Goal: Task Accomplishment & Management: Complete application form

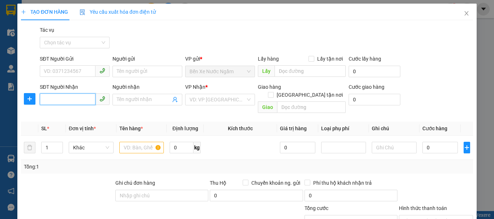
click at [77, 94] on input "SĐT Người Nhận" at bounding box center [68, 100] width 56 height 12
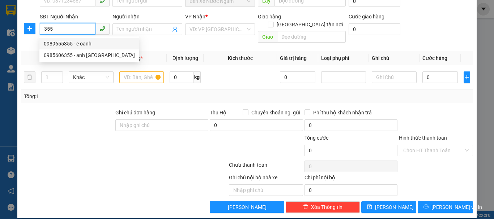
click at [76, 46] on div "0989655355 - c oanh" at bounding box center [89, 44] width 91 height 8
type input "0989655355"
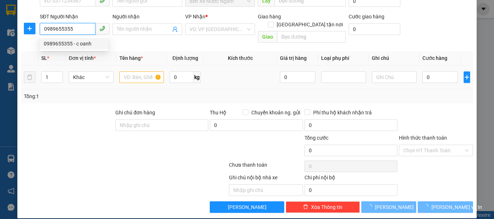
type input "c oanh"
checkbox input "true"
type input "ng văn gia"
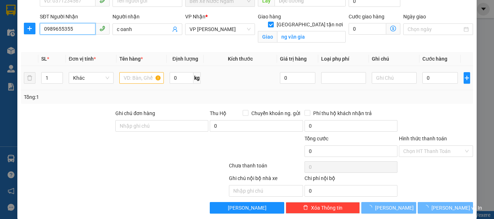
type input "0989655355"
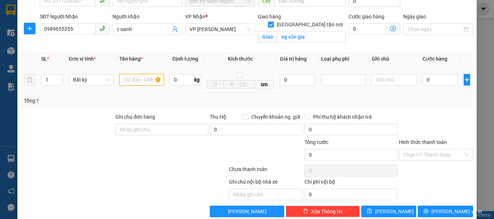
click at [139, 81] on input "text" at bounding box center [141, 80] width 45 height 12
type input "1k"
click at [422, 81] on input "0" at bounding box center [439, 80] width 35 height 12
type input "7"
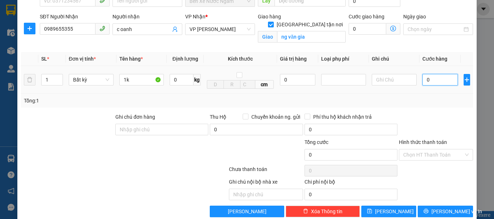
type input "7"
type input "70"
type input "700"
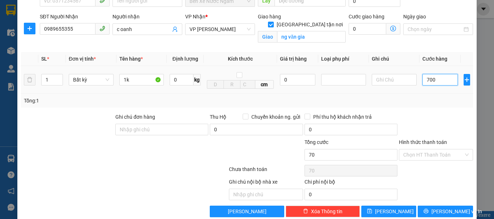
type input "700"
type input "7.000"
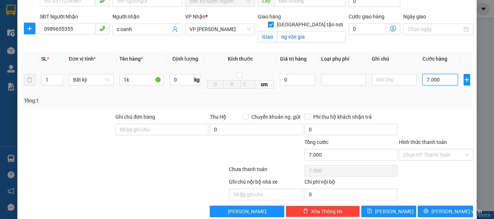
type input "70.000"
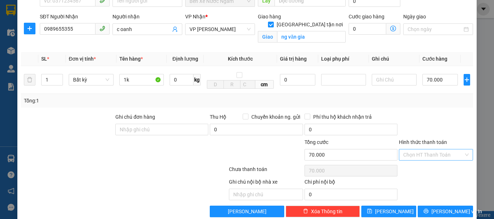
click at [437, 155] on input "Hình thức thanh toán" at bounding box center [433, 155] width 60 height 11
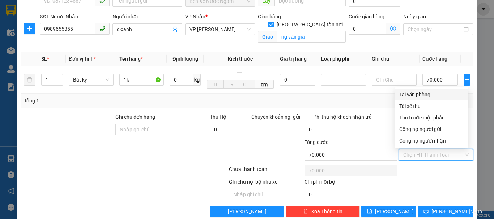
click at [413, 95] on div "Tại văn phòng" at bounding box center [431, 95] width 65 height 8
type input "0"
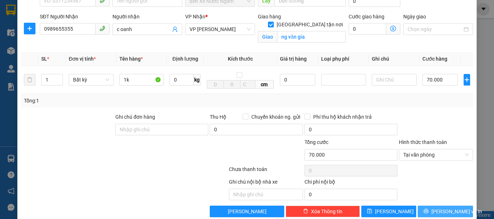
click at [433, 213] on button "[PERSON_NAME] và In" at bounding box center [444, 212] width 55 height 12
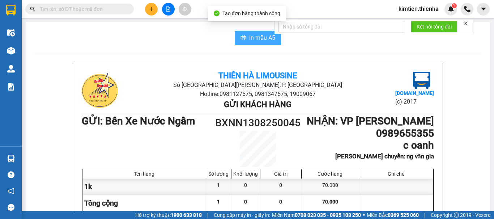
drag, startPoint x: 268, startPoint y: 39, endPoint x: 433, endPoint y: 106, distance: 177.8
click at [268, 39] on span "In mẫu A5" at bounding box center [262, 37] width 26 height 9
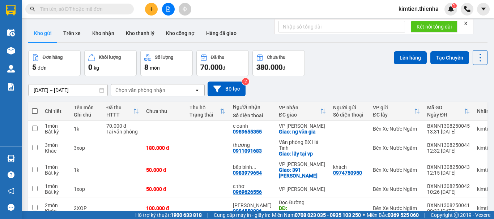
click at [34, 109] on span at bounding box center [35, 111] width 6 height 6
click at [35, 108] on input "checkbox" at bounding box center [35, 108] width 0 height 0
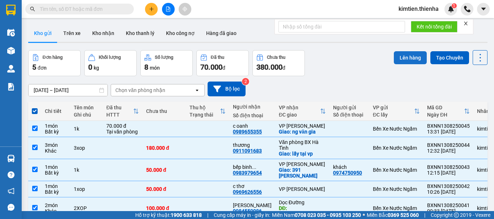
click at [403, 57] on button "Lên hàng" at bounding box center [410, 57] width 33 height 13
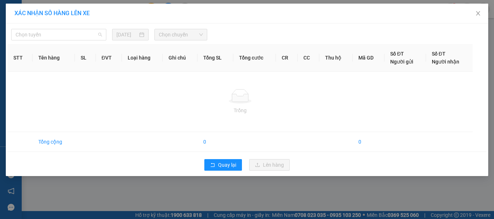
drag, startPoint x: 87, startPoint y: 34, endPoint x: 76, endPoint y: 44, distance: 14.3
click at [86, 36] on span "Chọn tuyến" at bounding box center [59, 34] width 86 height 11
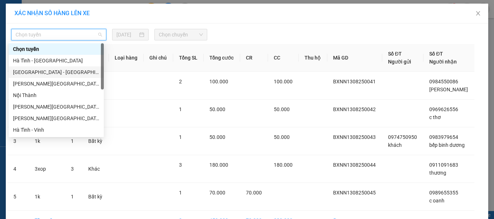
click at [40, 73] on div "[GEOGRAPHIC_DATA] - [GEOGRAPHIC_DATA]" at bounding box center [56, 72] width 86 height 8
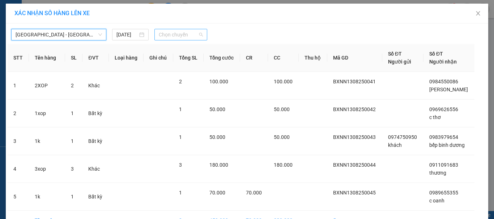
click at [189, 38] on span "Chọn chuyến" at bounding box center [181, 34] width 44 height 11
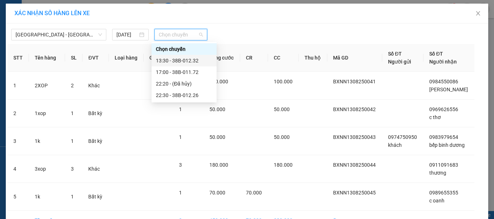
click at [177, 59] on div "13:30 - 38B-012.32" at bounding box center [184, 61] width 56 height 8
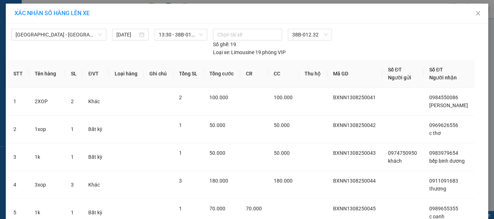
drag, startPoint x: 272, startPoint y: 197, endPoint x: 256, endPoint y: 187, distance: 19.1
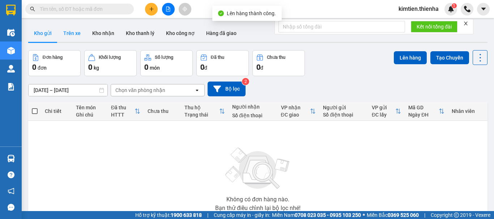
click at [64, 33] on button "Trên xe" at bounding box center [71, 33] width 29 height 17
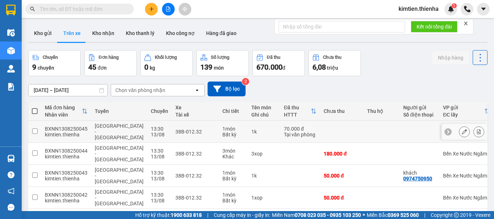
click at [477, 129] on icon at bounding box center [479, 131] width 4 height 5
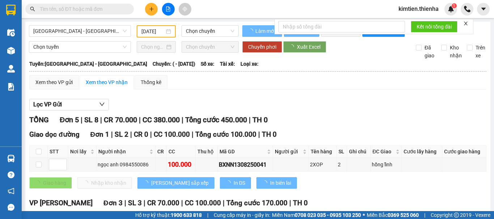
type input "[DATE]"
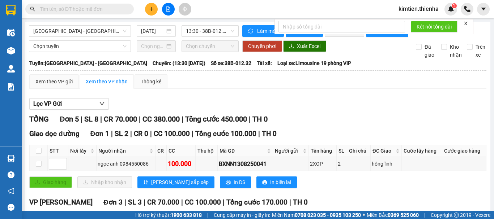
click at [464, 24] on icon "close" at bounding box center [465, 23] width 5 height 5
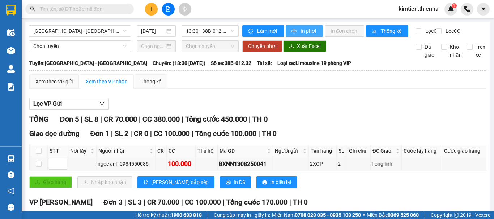
click at [307, 33] on span "In phơi" at bounding box center [308, 31] width 17 height 8
click at [151, 13] on button at bounding box center [151, 9] width 13 height 13
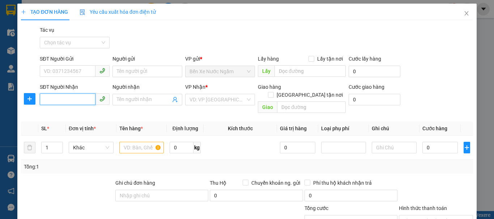
click at [67, 102] on input "SĐT Người Nhận" at bounding box center [68, 100] width 56 height 12
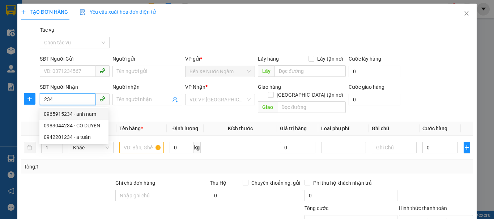
click at [67, 114] on div "0965915234 - anh nam" at bounding box center [74, 114] width 60 height 8
type input "0965915234"
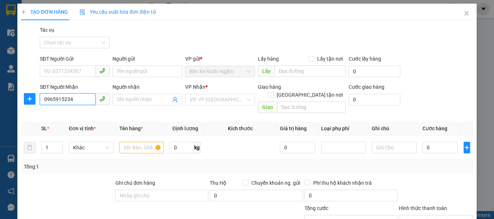
type input "anh nam"
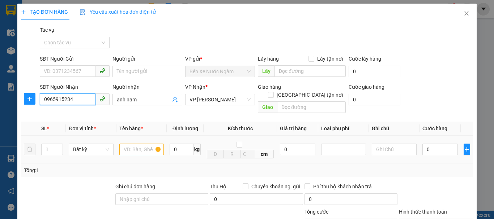
type input "0965915234"
click at [139, 146] on input "text" at bounding box center [141, 150] width 45 height 12
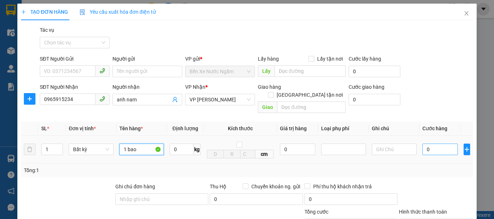
type input "1 bao"
click at [422, 144] on input "0" at bounding box center [439, 150] width 35 height 12
type input "1"
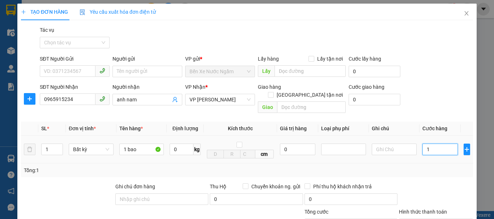
type input "15"
type input "150"
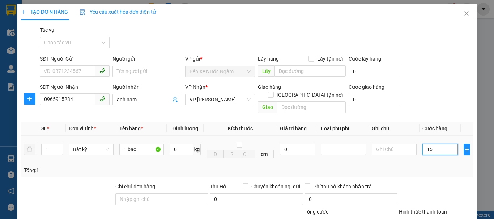
type input "150"
type input "1.500"
type input "15.000"
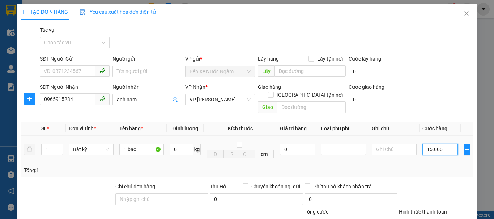
type input "15.000"
type input "150.000"
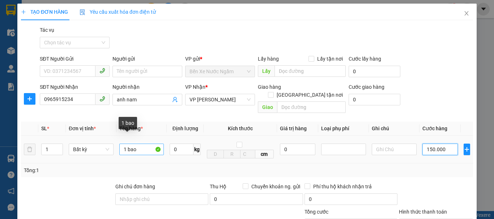
type input "150.000"
click at [138, 144] on input "1 bao" at bounding box center [141, 150] width 45 height 12
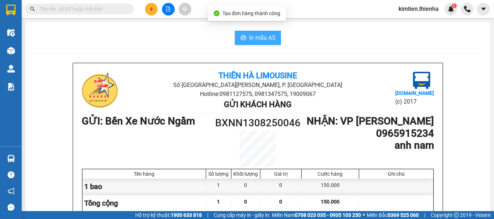
click at [266, 37] on span "In mẫu A5" at bounding box center [262, 37] width 26 height 9
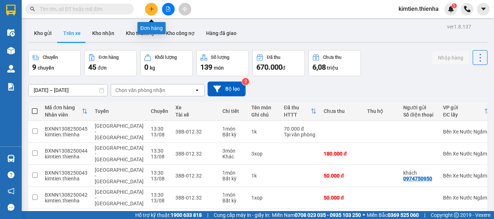
click at [149, 11] on icon "plus" at bounding box center [151, 9] width 5 height 5
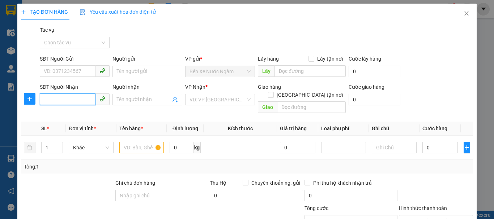
click at [61, 97] on input "SĐT Người Nhận" at bounding box center [68, 100] width 56 height 12
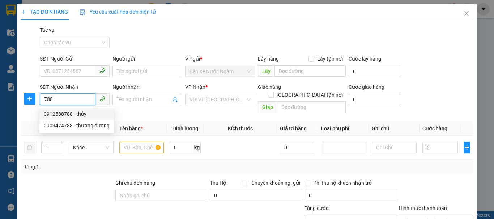
click at [62, 117] on div "0912588788 - thủy" at bounding box center [77, 114] width 66 height 8
type input "0912588788"
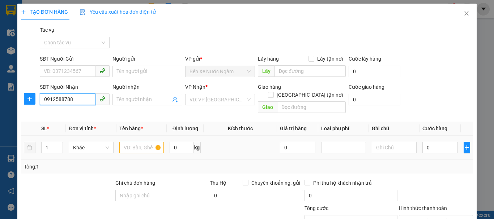
type input "thủy"
checkbox input "true"
type input "ha huy tập"
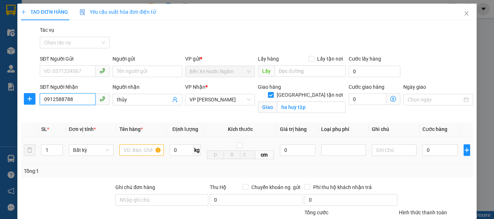
type input "0912588788"
click at [141, 150] on input "text" at bounding box center [141, 151] width 45 height 12
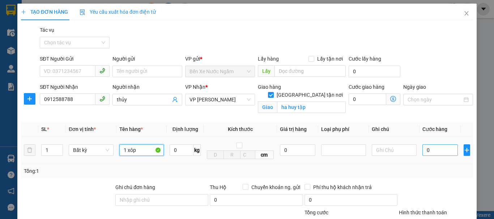
type input "1 xôp"
click at [422, 152] on input "0" at bounding box center [439, 151] width 35 height 12
type input "5"
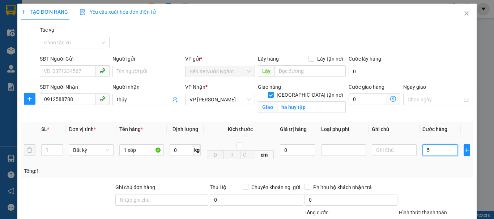
type input "50"
type input "500"
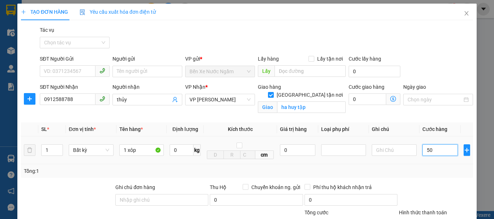
type input "500"
type input "5.000"
type input "50.000"
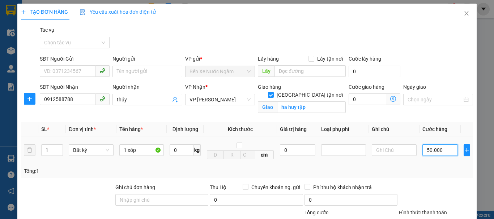
type input "50.000"
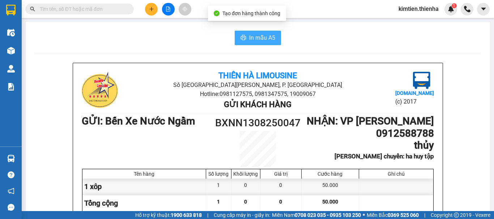
click at [272, 40] on span "In mẫu A5" at bounding box center [262, 37] width 26 height 9
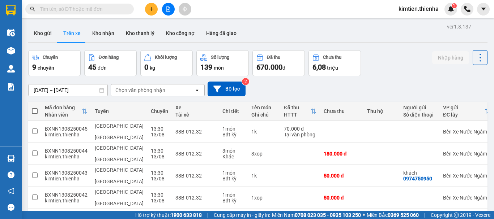
click at [145, 11] on button at bounding box center [151, 9] width 13 height 13
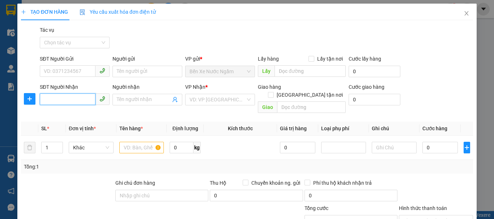
click at [64, 100] on input "SĐT Người Nhận" at bounding box center [68, 100] width 56 height 12
click at [63, 116] on div "0965550062 - a trương" at bounding box center [74, 114] width 60 height 8
type input "0965550062"
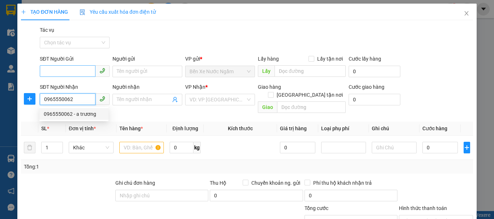
type input "a trương"
checkbox input "true"
type input "55 hải thượng"
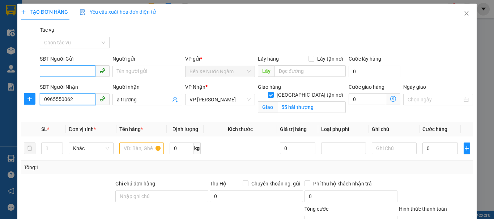
type input "0965550062"
click at [78, 70] on input "SĐT Người Gửi" at bounding box center [68, 71] width 56 height 12
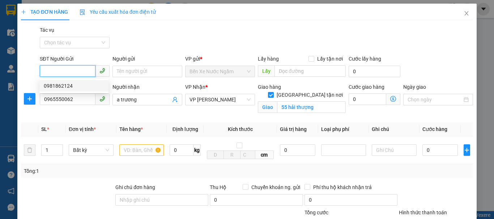
click at [72, 85] on div "0981862124" at bounding box center [74, 86] width 60 height 8
type input "0981862124"
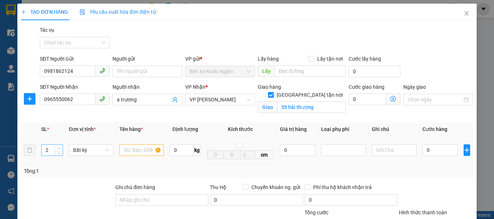
click at [59, 147] on icon "up" at bounding box center [59, 148] width 3 height 3
type input "3"
click at [59, 147] on icon "up" at bounding box center [59, 148] width 3 height 3
click at [138, 147] on input "text" at bounding box center [141, 151] width 45 height 12
type input "3k"
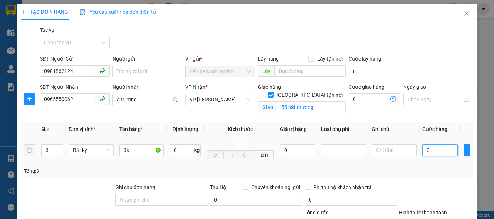
click at [422, 152] on input "0" at bounding box center [439, 151] width 35 height 12
type input "1"
type input "12"
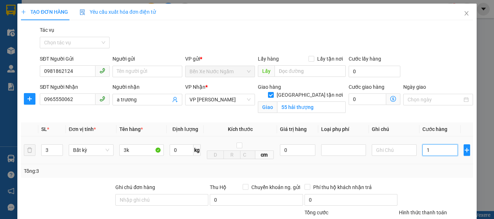
type input "12"
type input "120"
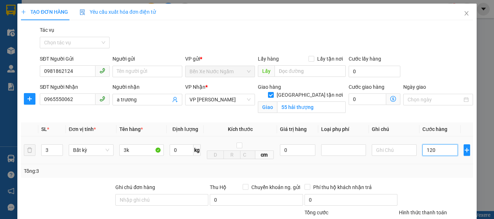
type input "1.200"
type input "12.000"
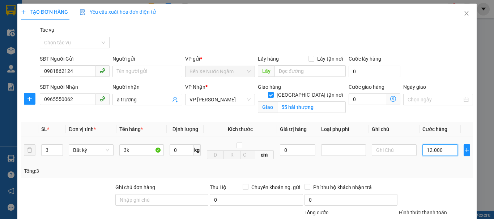
type input "12.000"
type input "120.000"
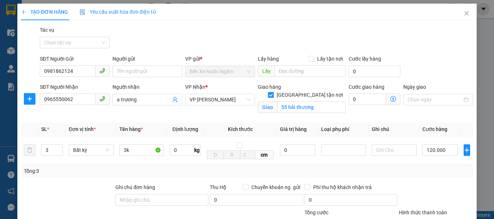
type input "0"
checkbox input "false"
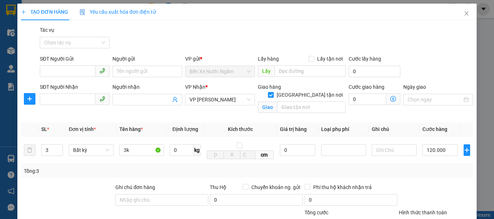
type input "1"
type input "0"
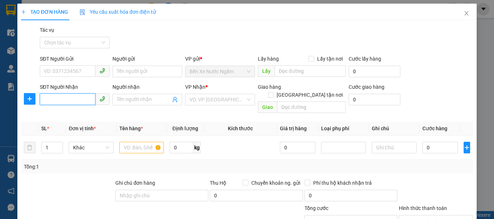
click at [79, 94] on input "SĐT Người Nhận" at bounding box center [68, 100] width 56 height 12
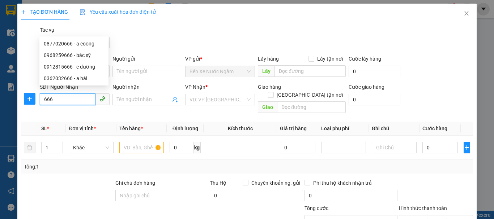
click at [79, 94] on input "666" at bounding box center [68, 100] width 56 height 12
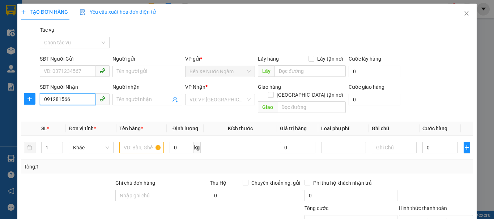
type input "0912815666"
click at [76, 43] on div "0912815666 - c dương" at bounding box center [74, 44] width 60 height 8
type input "c dương"
checkbox input "true"
type input "85 [PERSON_NAME]"
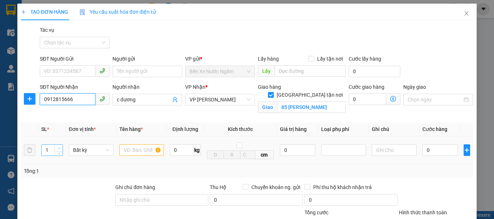
type input "0912815666"
click at [59, 146] on span "up" at bounding box center [59, 148] width 4 height 4
click at [59, 147] on icon "up" at bounding box center [59, 148] width 3 height 3
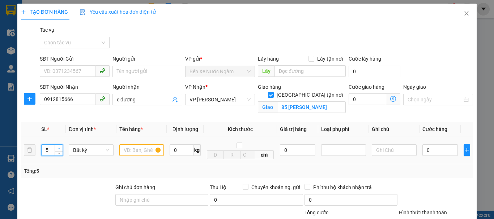
type input "6"
click at [59, 147] on icon "up" at bounding box center [59, 148] width 3 height 3
click at [124, 145] on input "text" at bounding box center [141, 151] width 45 height 12
type input "t"
type input "rượu"
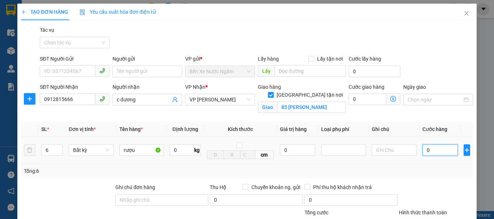
click at [424, 145] on input "0" at bounding box center [439, 151] width 35 height 12
type input "1"
type input "18"
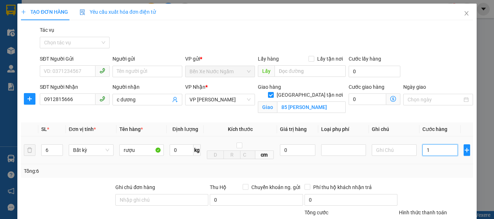
type input "18"
type input "180"
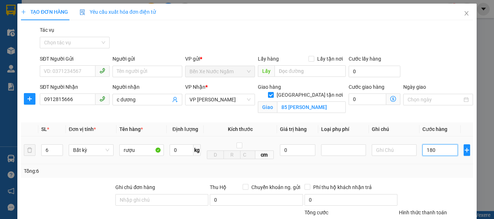
type input "1.800"
type input "18.000"
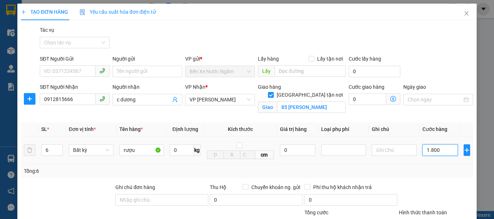
type input "18.000"
type input "180.000"
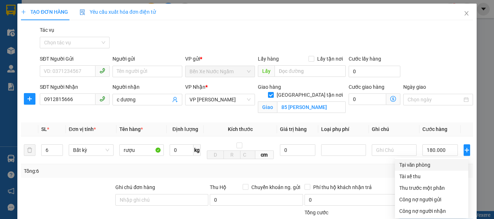
click at [416, 161] on div "Tại văn phòng" at bounding box center [431, 165] width 65 height 8
type input "0"
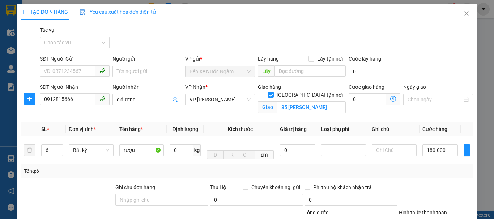
checkbox input "false"
type input "1"
type input "0"
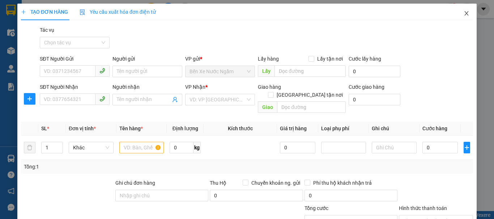
click at [463, 14] on icon "close" at bounding box center [466, 13] width 6 height 6
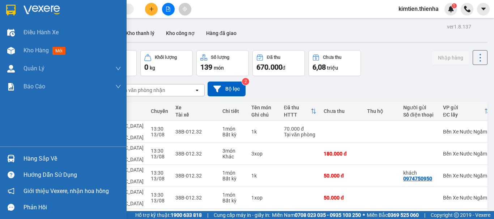
click at [17, 15] on div at bounding box center [11, 10] width 13 height 13
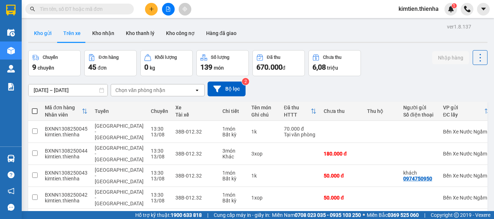
click at [34, 27] on button "Kho gửi" at bounding box center [42, 33] width 29 height 17
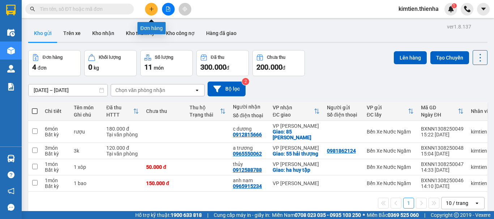
click at [149, 9] on icon "plus" at bounding box center [151, 9] width 5 height 5
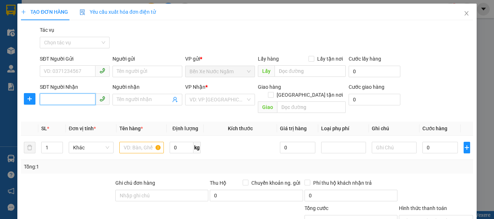
click at [53, 99] on input "SĐT Người Nhận" at bounding box center [68, 100] width 56 height 12
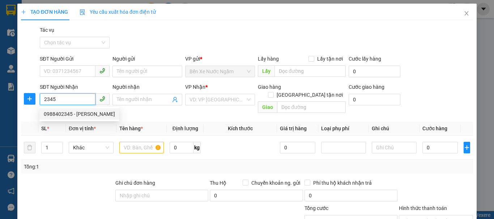
click at [65, 115] on div "0988402345 - [PERSON_NAME]" at bounding box center [79, 114] width 71 height 8
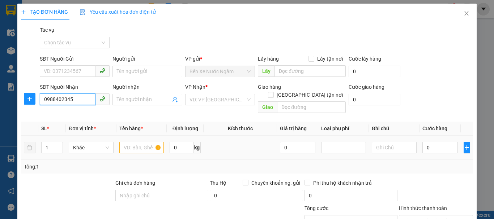
type input "0988402345"
type input "[PERSON_NAME]"
click at [139, 142] on input "text" at bounding box center [141, 148] width 45 height 12
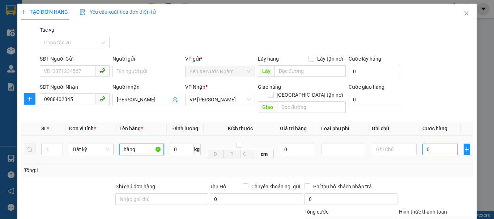
type input "hàng"
click at [442, 147] on input "0" at bounding box center [439, 150] width 35 height 12
type input "5"
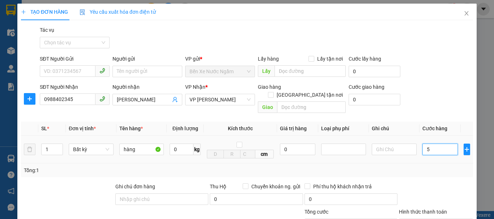
type input "50"
type input "500"
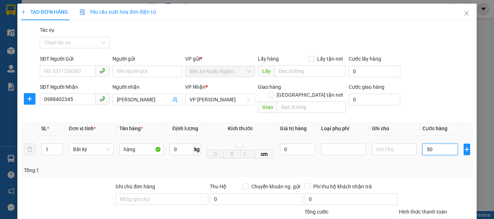
type input "500"
type input "5.000"
type input "50.000"
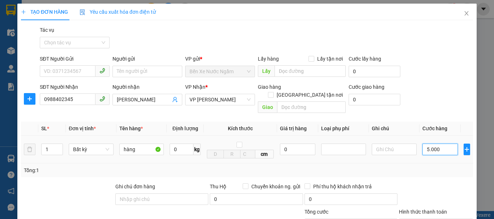
type input "50.000"
click at [444, 144] on input "50.000" at bounding box center [439, 150] width 35 height 12
type input "50.000"
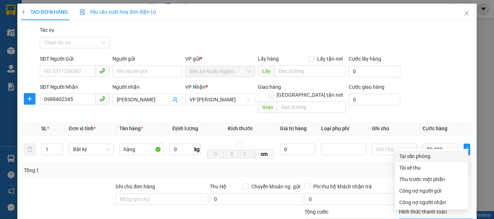
click at [418, 153] on div "Tại văn phòng" at bounding box center [431, 157] width 65 height 8
type input "0"
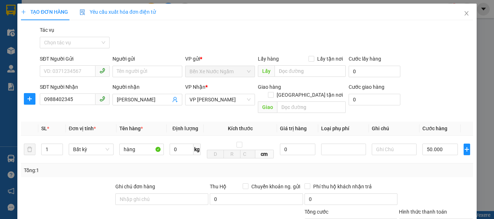
type input "0"
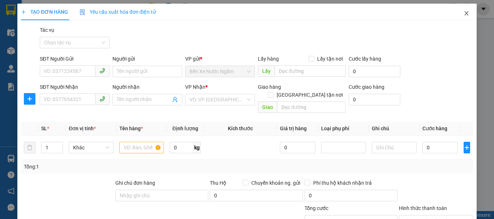
click at [463, 15] on icon "close" at bounding box center [466, 13] width 6 height 6
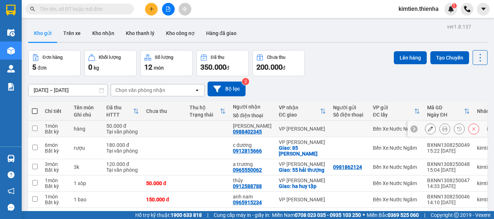
click at [425, 126] on button at bounding box center [430, 129] width 10 height 13
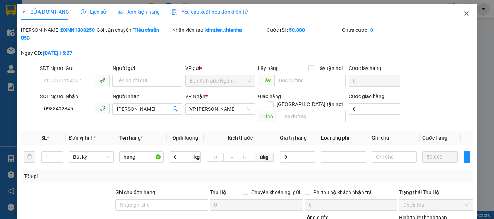
click at [465, 13] on span "Close" at bounding box center [466, 14] width 20 height 20
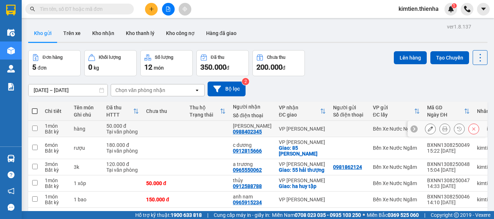
click at [471, 128] on icon at bounding box center [473, 128] width 5 height 5
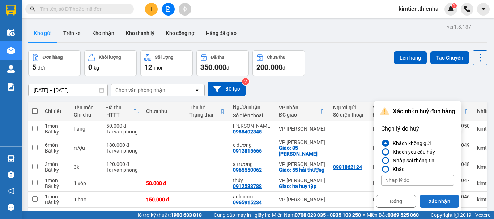
click at [439, 197] on button "Xác nhận" at bounding box center [439, 201] width 40 height 13
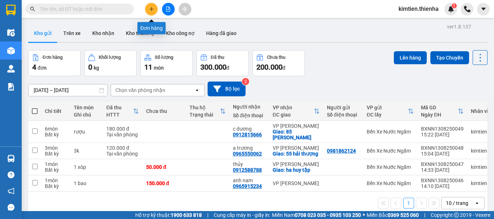
click at [154, 8] on icon "plus" at bounding box center [151, 9] width 5 height 5
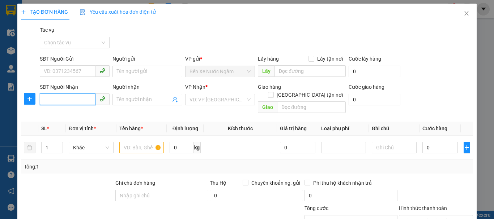
click at [64, 98] on input "SĐT Người Nhận" at bounding box center [68, 100] width 56 height 12
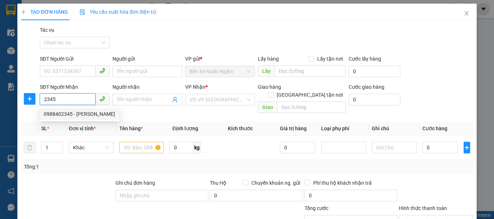
click at [70, 112] on div "0988402345 - [PERSON_NAME]" at bounding box center [79, 114] width 71 height 8
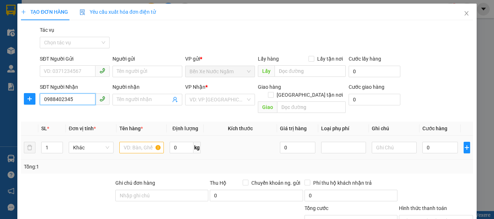
type input "0988402345"
click at [136, 144] on input "text" at bounding box center [141, 148] width 45 height 12
type input "[PERSON_NAME]"
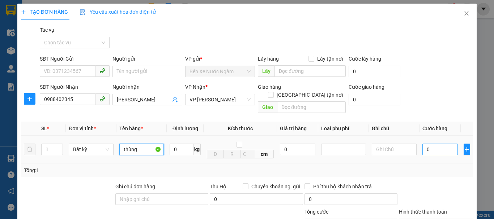
type input "thùng"
click at [439, 144] on input "0" at bounding box center [439, 150] width 35 height 12
type input "4"
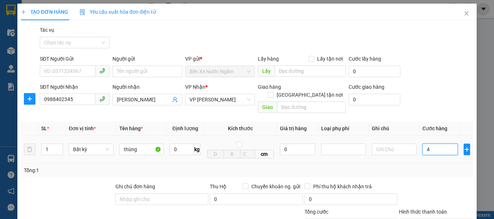
type input "40"
type input "400"
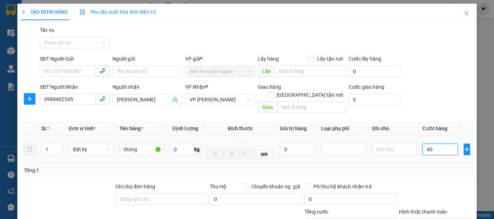
type input "400"
type input "4.000"
type input "40.000"
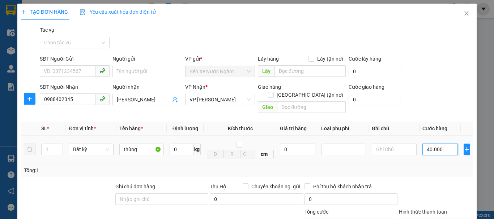
type input "40.000"
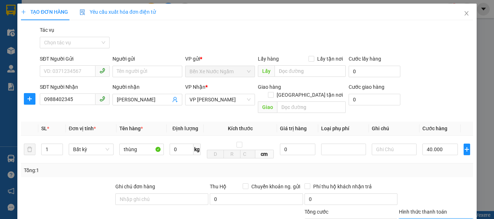
type input "0"
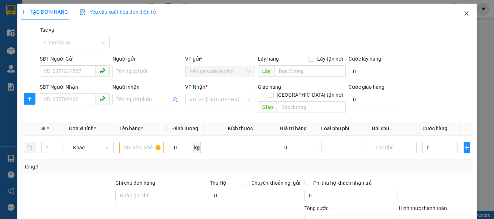
click at [463, 14] on icon "close" at bounding box center [466, 13] width 6 height 6
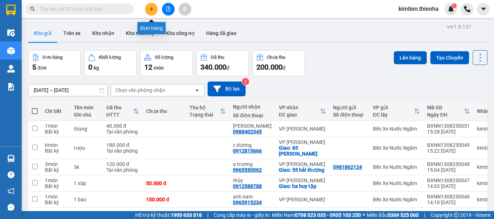
click at [153, 9] on icon "plus" at bounding box center [151, 9] width 5 height 5
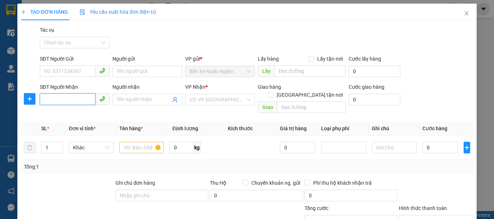
click at [56, 99] on input "SĐT Người Nhận" at bounding box center [68, 100] width 56 height 12
type input "0941886699"
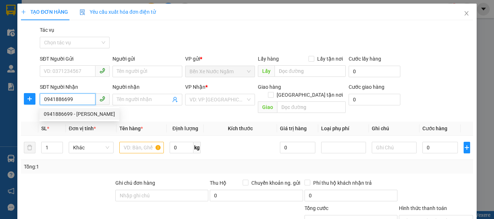
click at [75, 112] on div "0941886699 - [PERSON_NAME]" at bounding box center [79, 114] width 71 height 8
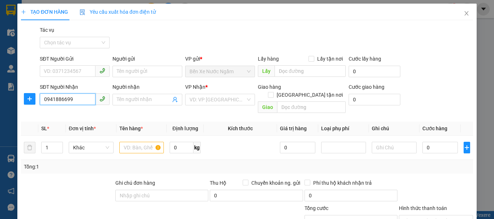
type input "[PERSON_NAME]"
type input "0941886699"
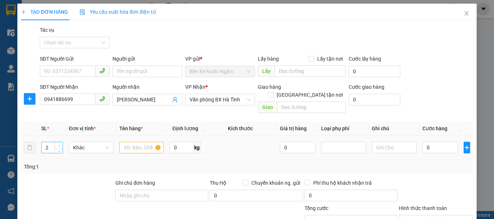
click at [59, 145] on icon "up" at bounding box center [59, 146] width 3 height 3
type input "4"
click at [59, 145] on icon "up" at bounding box center [59, 146] width 3 height 3
click at [133, 145] on input "text" at bounding box center [141, 148] width 45 height 12
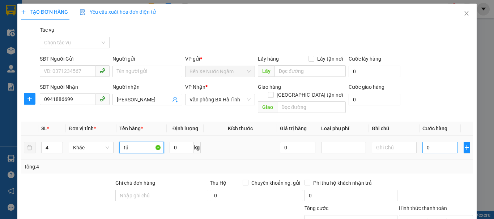
type input "tủ"
click at [432, 143] on input "0" at bounding box center [439, 148] width 35 height 12
type input "3"
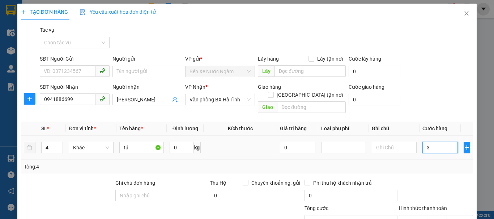
type input "30"
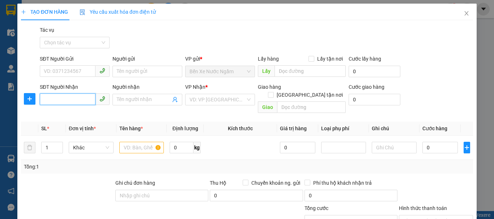
click at [68, 94] on input "SĐT Người Nhận" at bounding box center [68, 100] width 56 height 12
click at [72, 43] on div "0975155633 - a thương" at bounding box center [74, 44] width 60 height 8
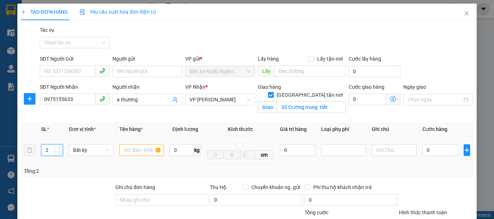
click at [56, 145] on span "Increase Value" at bounding box center [59, 148] width 8 height 7
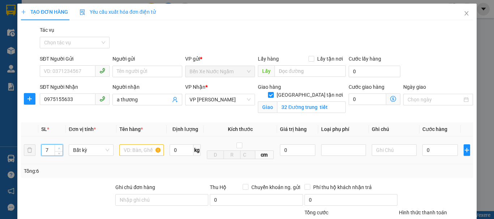
click at [56, 145] on span "Increase Value" at bounding box center [59, 148] width 8 height 7
click at [134, 145] on input "text" at bounding box center [141, 151] width 45 height 12
click at [426, 145] on input "0" at bounding box center [439, 151] width 35 height 12
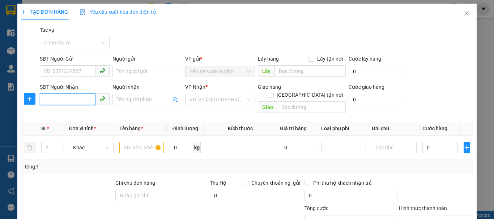
click at [89, 94] on input "SĐT Người Nhận" at bounding box center [68, 100] width 56 height 12
click at [76, 53] on div "0903474788 - thương dương" at bounding box center [77, 55] width 66 height 8
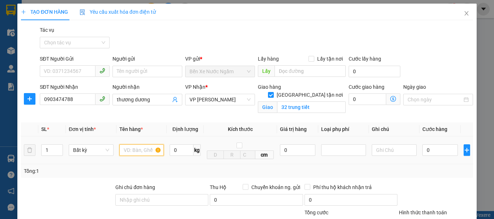
click at [130, 145] on input "text" at bounding box center [141, 151] width 45 height 12
click at [58, 147] on icon "up" at bounding box center [59, 148] width 3 height 3
click at [124, 145] on input "text" at bounding box center [141, 151] width 45 height 12
click at [422, 145] on input "0" at bounding box center [439, 151] width 35 height 12
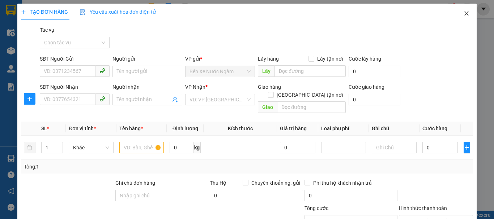
click at [467, 15] on span "Close" at bounding box center [466, 14] width 20 height 20
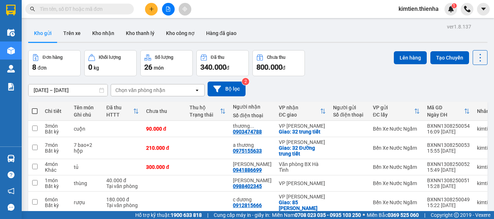
click at [147, 7] on button at bounding box center [151, 9] width 13 height 13
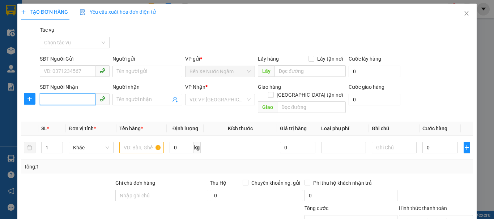
click at [63, 95] on input "SĐT Người Nhận" at bounding box center [68, 100] width 56 height 12
click at [85, 115] on div "0974889889 - tuấn" at bounding box center [74, 114] width 60 height 8
click at [128, 141] on td at bounding box center [141, 148] width 51 height 24
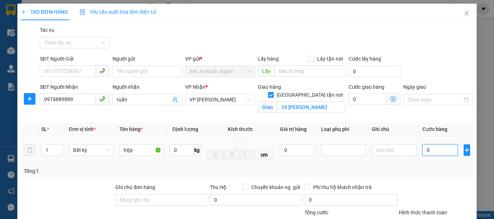
click at [429, 153] on input "0" at bounding box center [439, 151] width 35 height 12
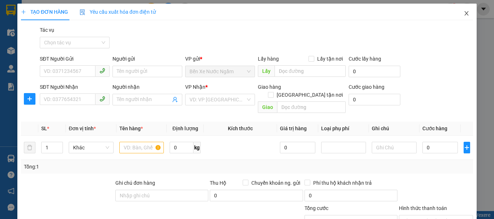
click at [457, 7] on span "Close" at bounding box center [466, 14] width 20 height 20
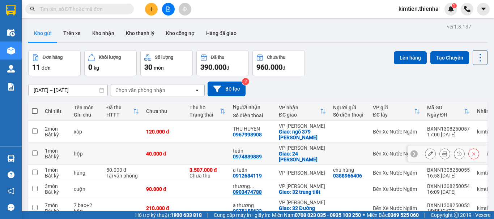
click at [425, 153] on button at bounding box center [430, 154] width 10 height 13
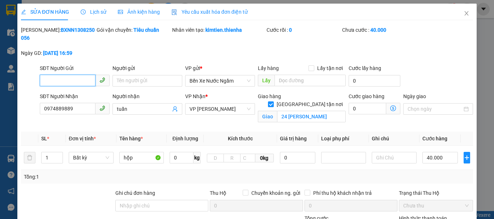
click at [433, 146] on td "40.000" at bounding box center [439, 158] width 41 height 24
click at [432, 152] on input "40.000" at bounding box center [439, 158] width 35 height 12
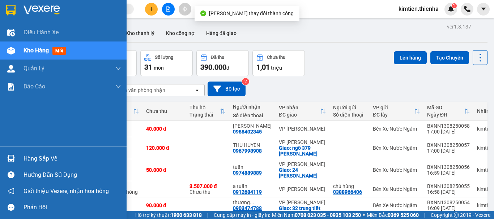
click at [33, 7] on img at bounding box center [41, 10] width 37 height 11
